Goal: Find specific page/section: Find specific page/section

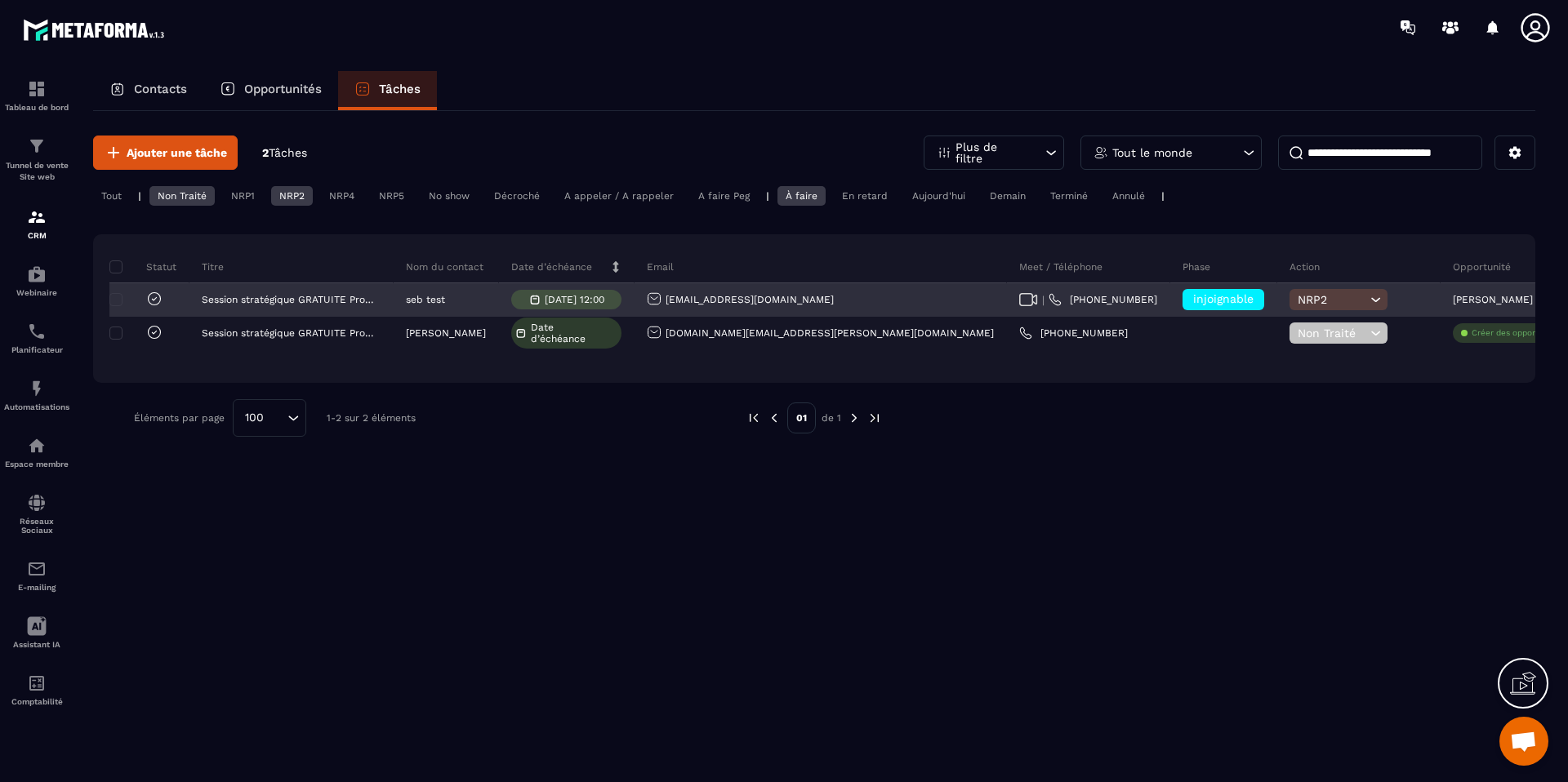
click at [1297, 302] on span "NRP2" at bounding box center [1332, 299] width 69 height 13
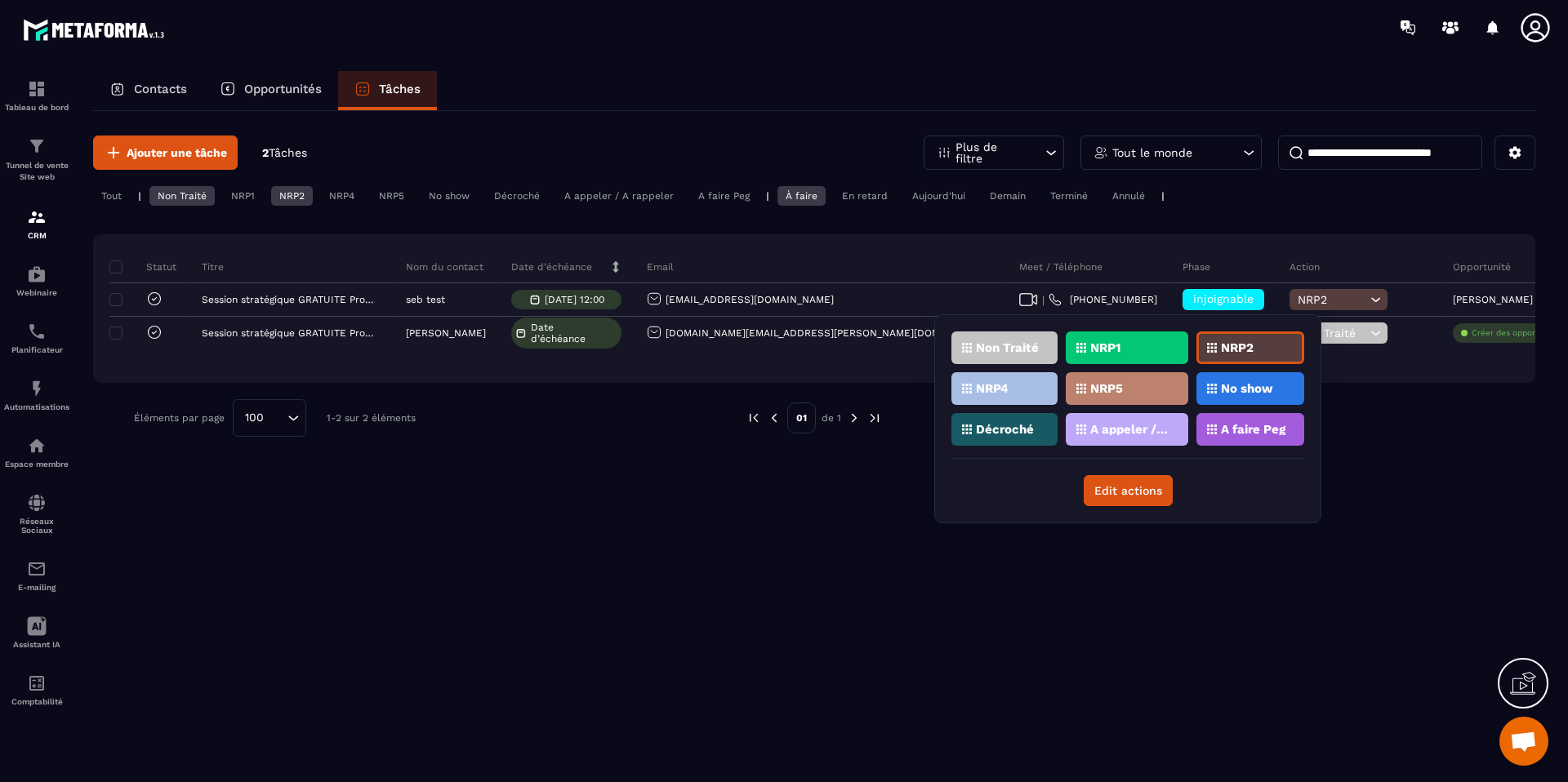
click at [1030, 346] on p "Non Traité" at bounding box center [1007, 348] width 63 height 12
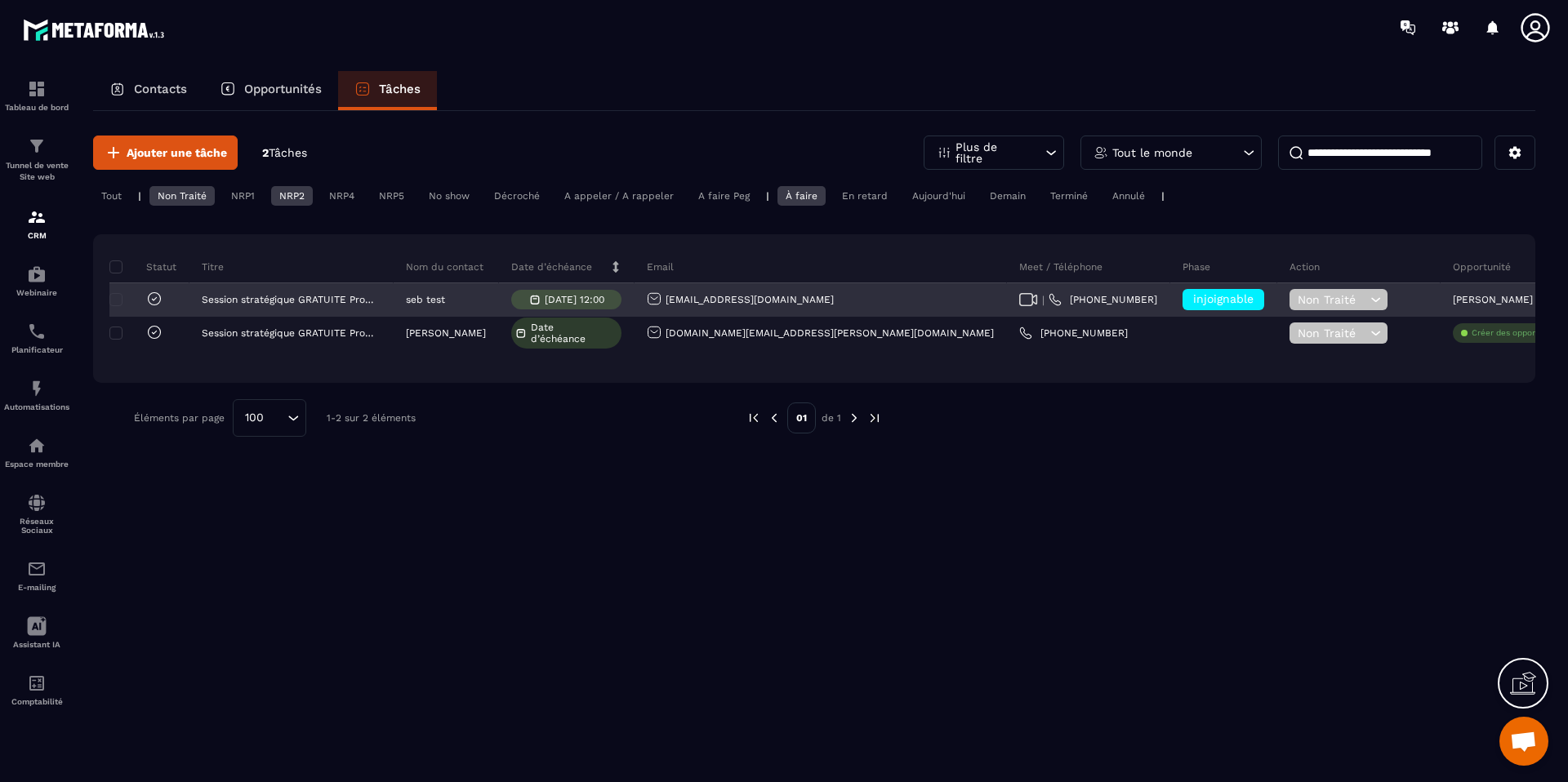
click at [1193, 301] on span "injoignable" at bounding box center [1223, 298] width 60 height 13
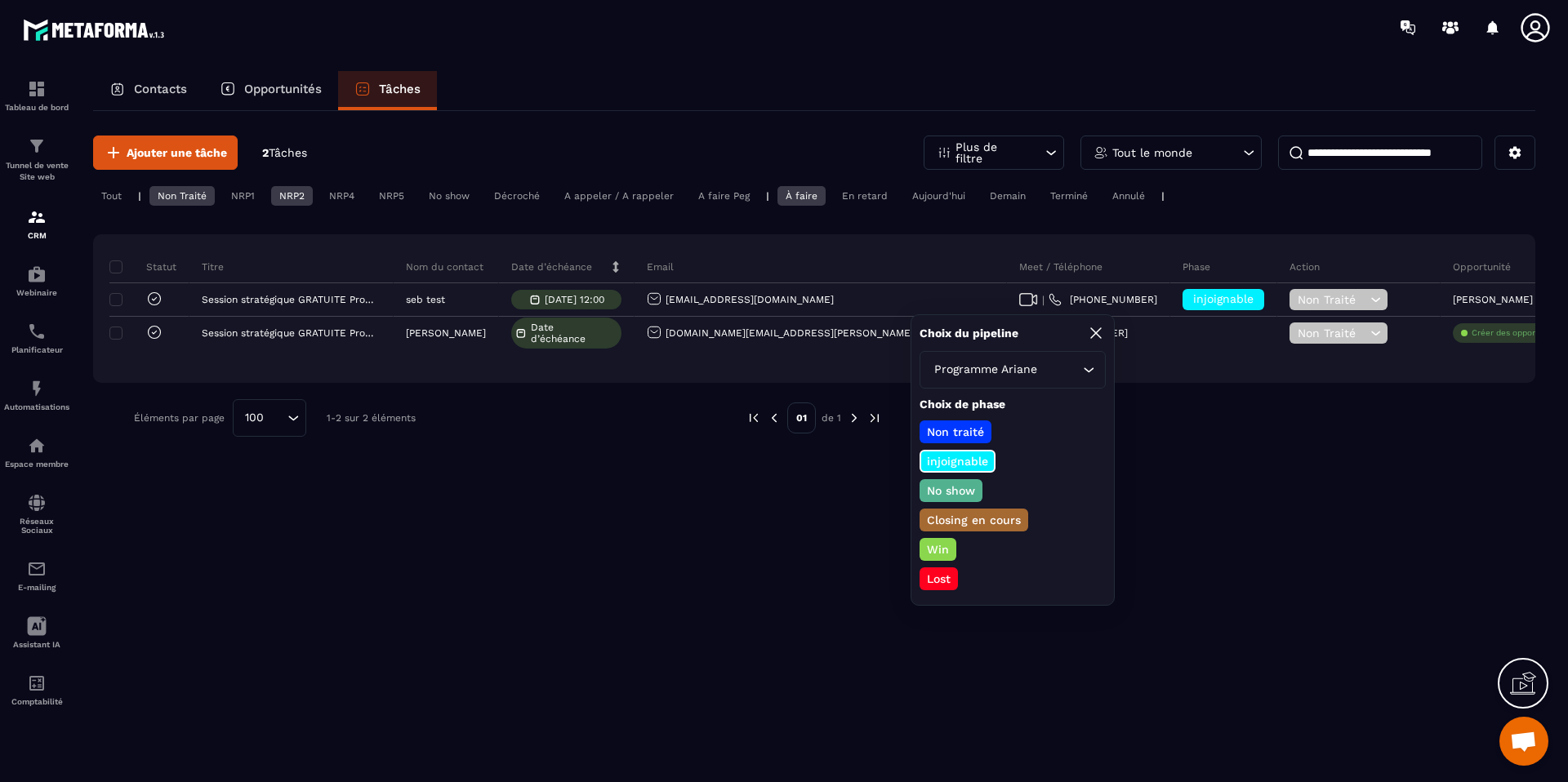
click at [969, 438] on p "Non traité" at bounding box center [955, 432] width 62 height 16
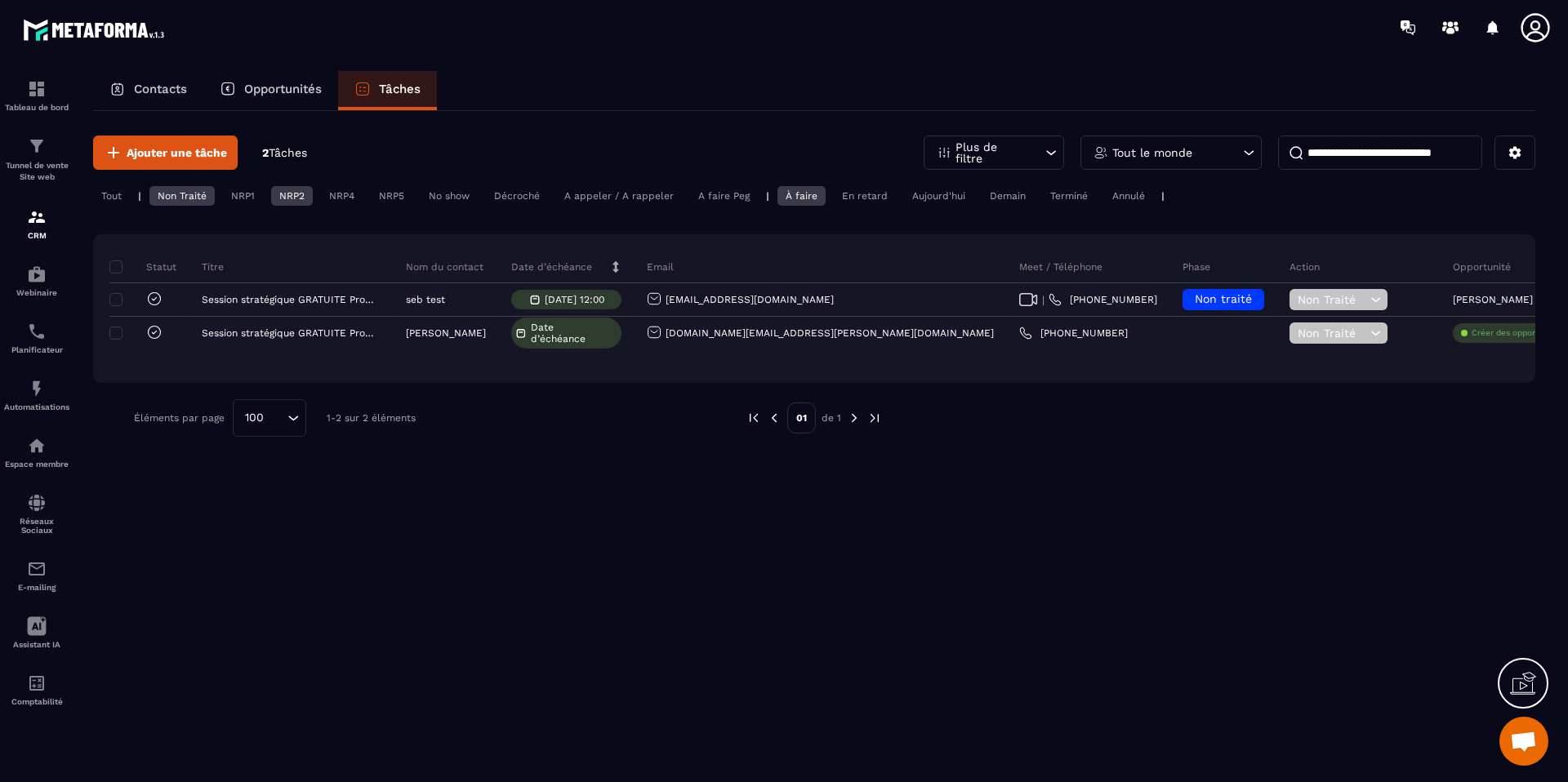
click at [1022, 425] on div at bounding box center [1200, 418] width 588 height 37
click at [311, 86] on p "Opportunités" at bounding box center [283, 88] width 78 height 15
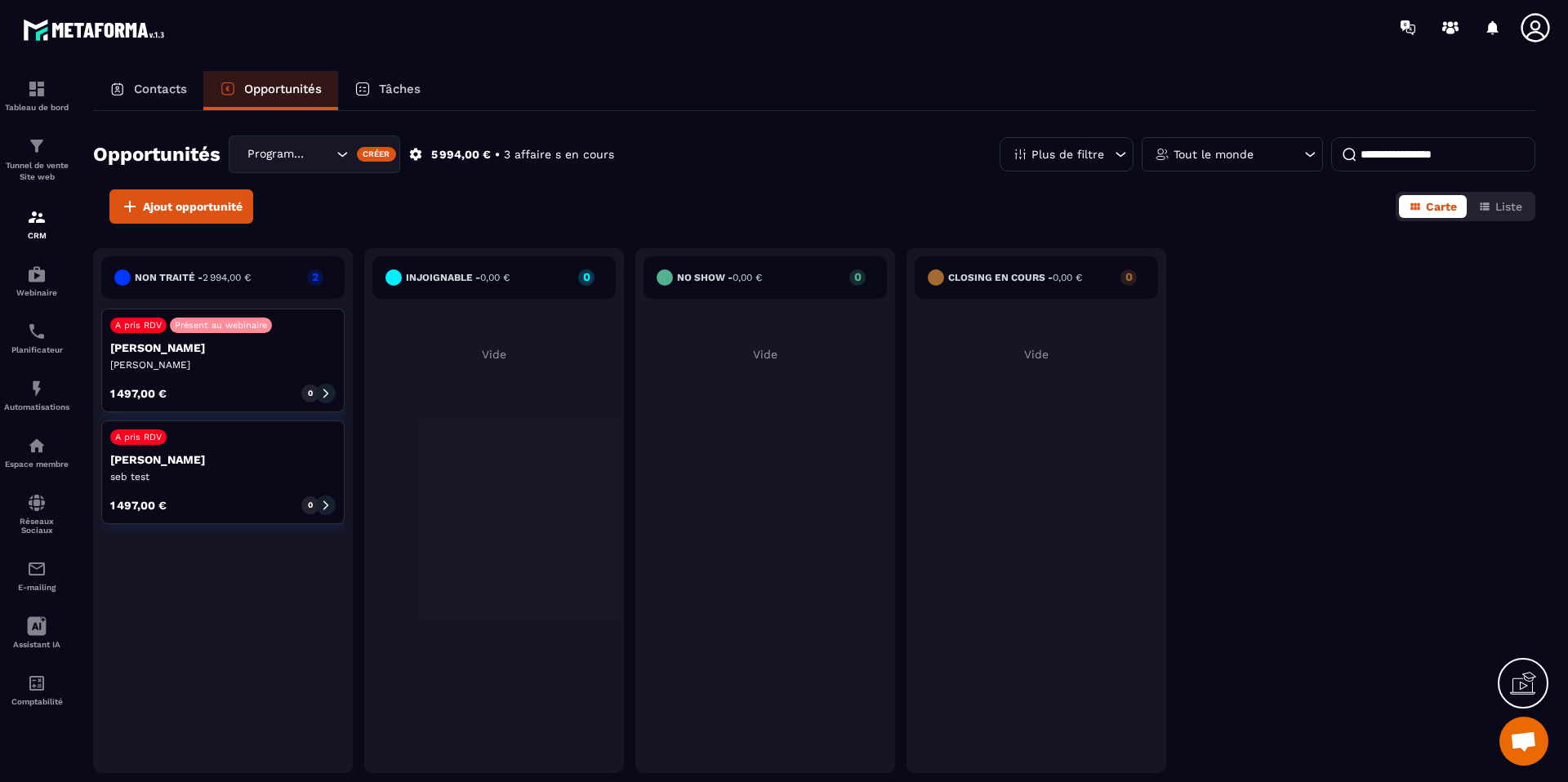
click at [396, 87] on p "Tâches" at bounding box center [399, 88] width 42 height 15
